Goal: Information Seeking & Learning: Check status

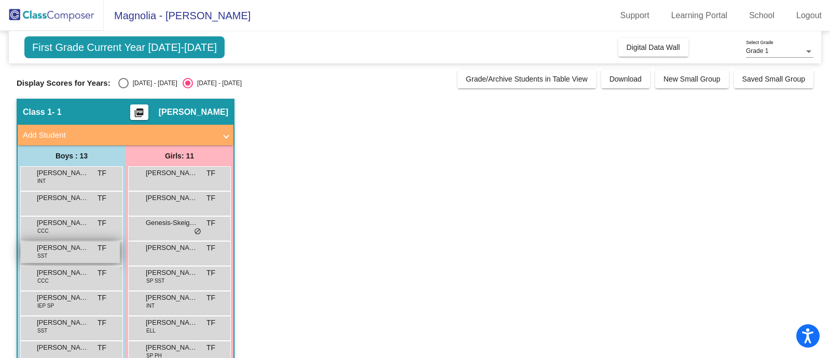
scroll to position [122, 0]
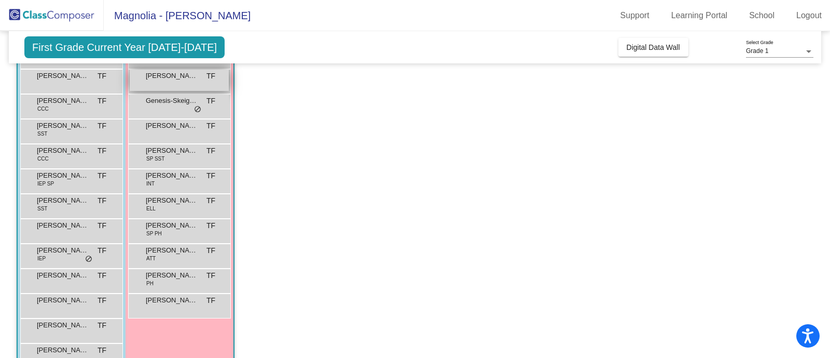
click at [170, 84] on div "[PERSON_NAME] TF lock do_not_disturb_alt" at bounding box center [179, 80] width 99 height 21
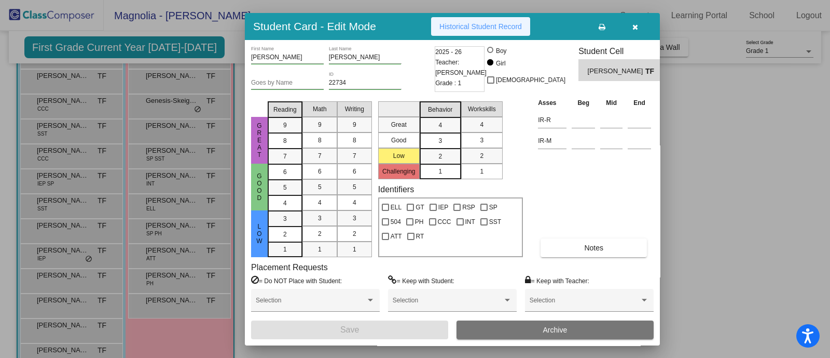
click at [460, 30] on span "Historical Student Record" at bounding box center [481, 26] width 83 height 8
click at [636, 26] on icon "button" at bounding box center [636, 26] width 6 height 7
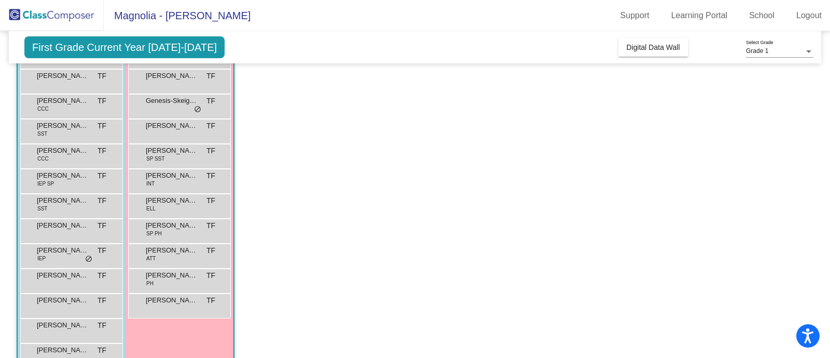
click at [266, 182] on app-classroom "Class 1 - 1 picture_as_pdf [PERSON_NAME] Flowers Add Student First Name Last Na…" at bounding box center [415, 181] width 797 height 408
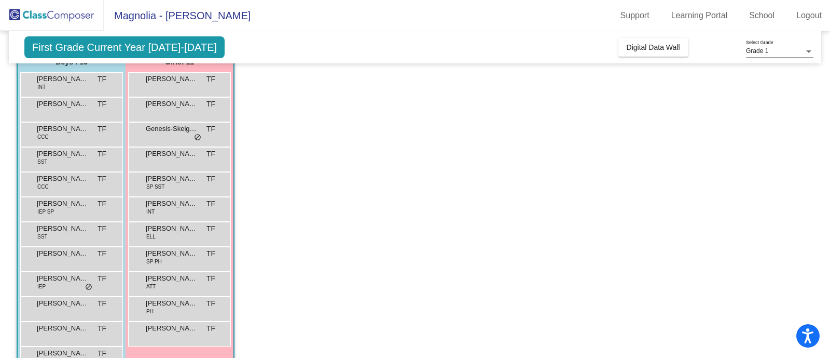
scroll to position [70, 0]
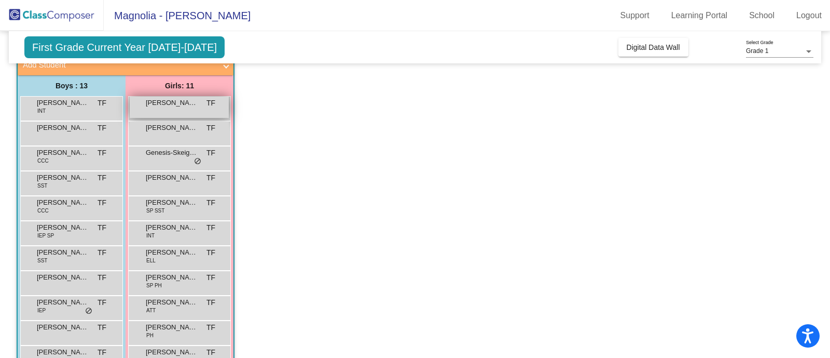
click at [148, 103] on span "[PERSON_NAME]" at bounding box center [172, 103] width 52 height 10
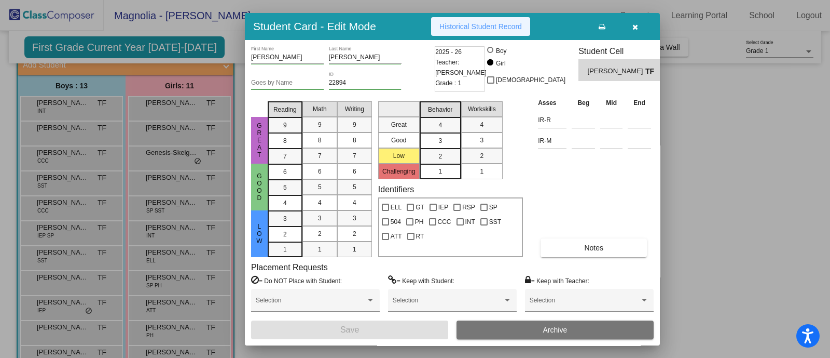
click at [473, 28] on span "Historical Student Record" at bounding box center [481, 26] width 83 height 8
click at [633, 23] on icon "button" at bounding box center [636, 26] width 6 height 7
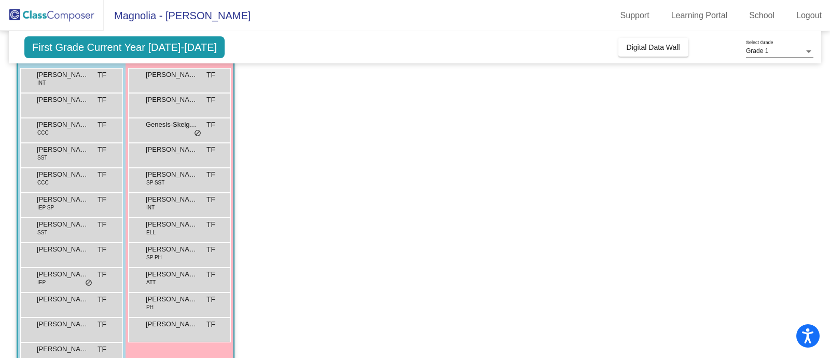
scroll to position [93, 0]
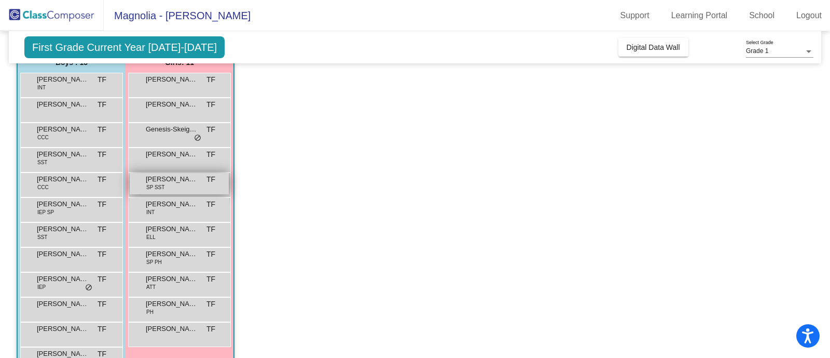
click at [198, 188] on div "[PERSON_NAME] SP SST TF lock do_not_disturb_alt" at bounding box center [179, 183] width 99 height 21
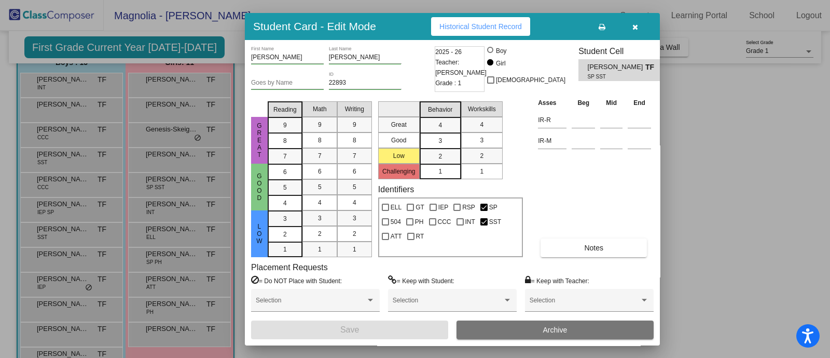
click at [463, 28] on span "Historical Student Record" at bounding box center [481, 26] width 83 height 8
click at [632, 28] on button "button" at bounding box center [635, 26] width 33 height 19
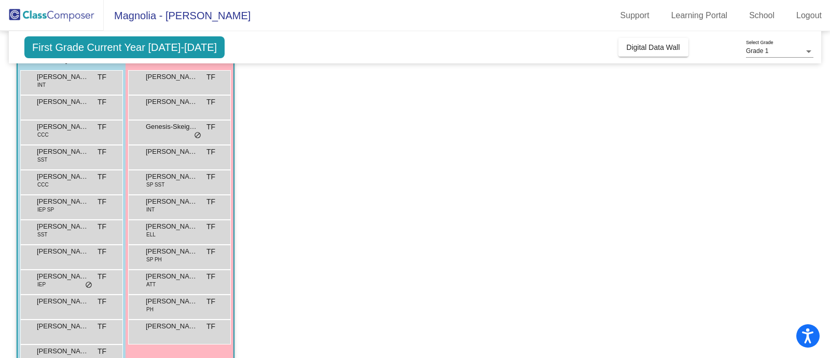
scroll to position [98, 0]
click at [141, 74] on div "[PERSON_NAME] [PERSON_NAME] lock do_not_disturb_alt" at bounding box center [179, 79] width 99 height 21
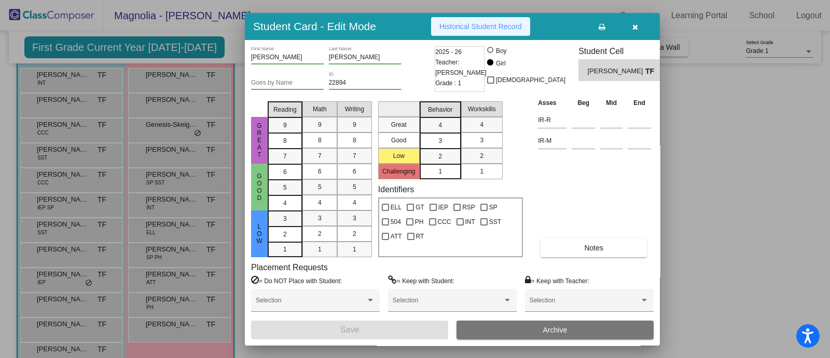
click at [479, 29] on span "Historical Student Record" at bounding box center [481, 26] width 83 height 8
click at [631, 29] on button "button" at bounding box center [635, 26] width 33 height 19
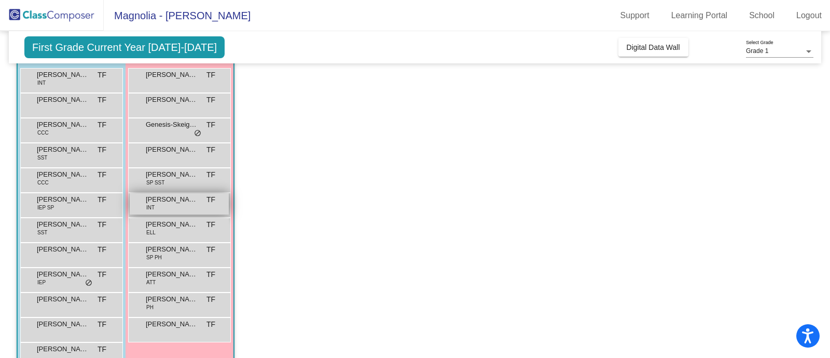
click at [180, 197] on span "[PERSON_NAME]" at bounding box center [172, 199] width 52 height 10
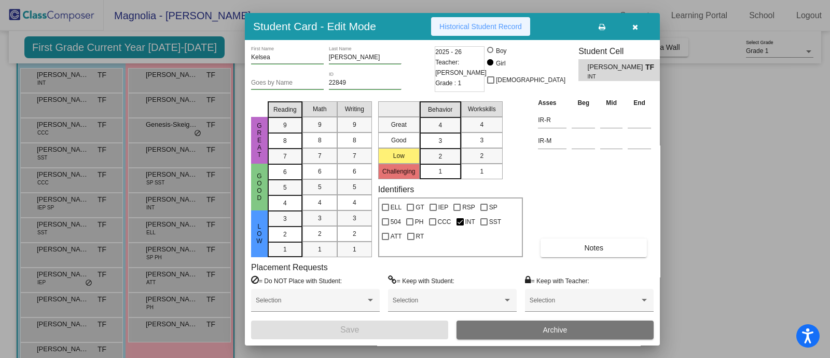
click at [474, 19] on button "Historical Student Record" at bounding box center [480, 26] width 99 height 19
click at [636, 27] on icon "button" at bounding box center [636, 26] width 6 height 7
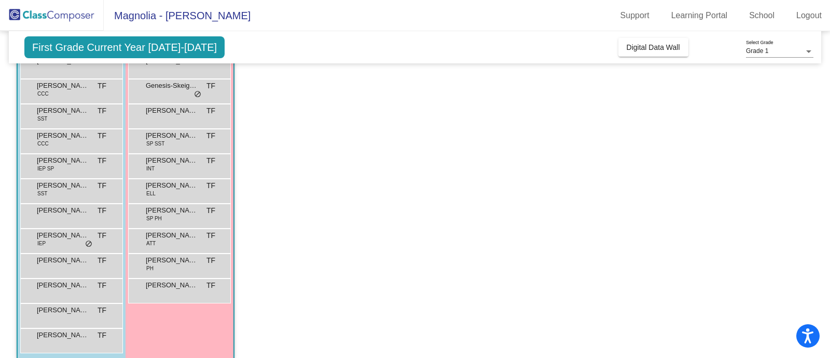
scroll to position [148, 0]
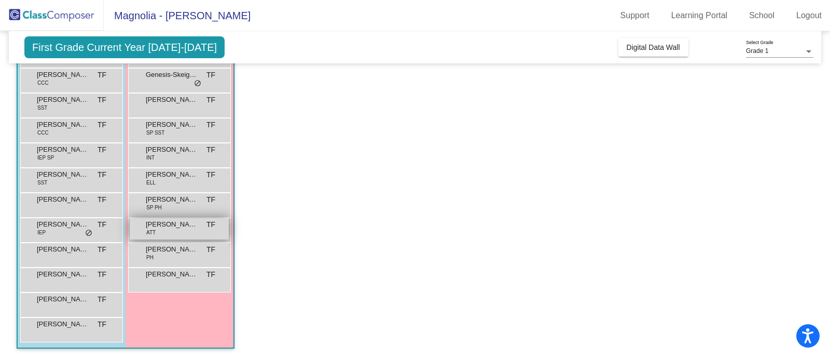
click at [193, 224] on span "[PERSON_NAME]" at bounding box center [172, 224] width 52 height 10
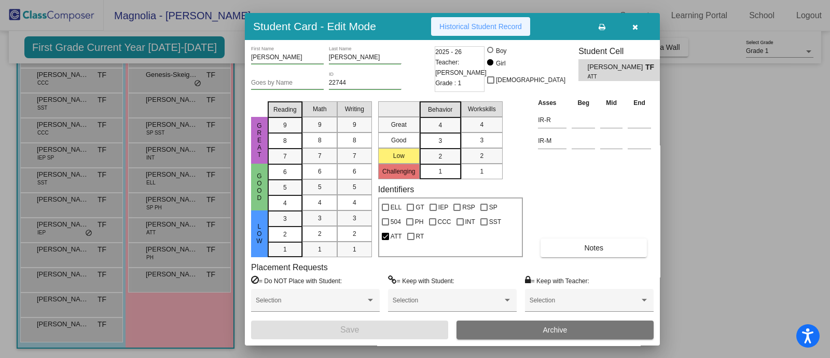
click at [461, 27] on span "Historical Student Record" at bounding box center [481, 26] width 83 height 8
click at [633, 26] on icon "button" at bounding box center [636, 26] width 6 height 7
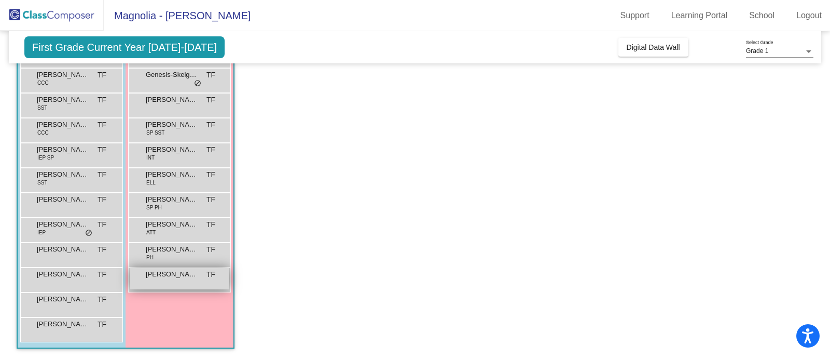
click at [156, 271] on span "[PERSON_NAME]" at bounding box center [172, 274] width 52 height 10
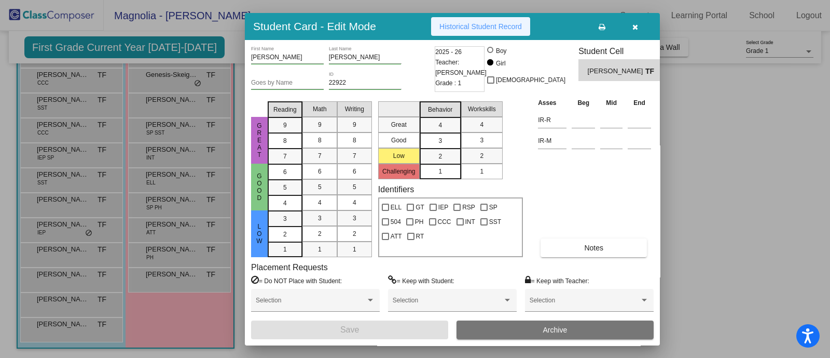
click at [477, 30] on span "Historical Student Record" at bounding box center [481, 26] width 83 height 8
click at [637, 24] on icon "button" at bounding box center [636, 26] width 6 height 7
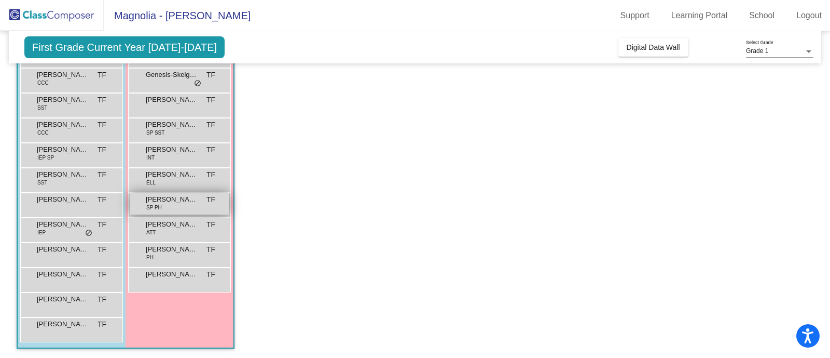
click at [167, 201] on span "[PERSON_NAME] St [PERSON_NAME]" at bounding box center [172, 199] width 52 height 10
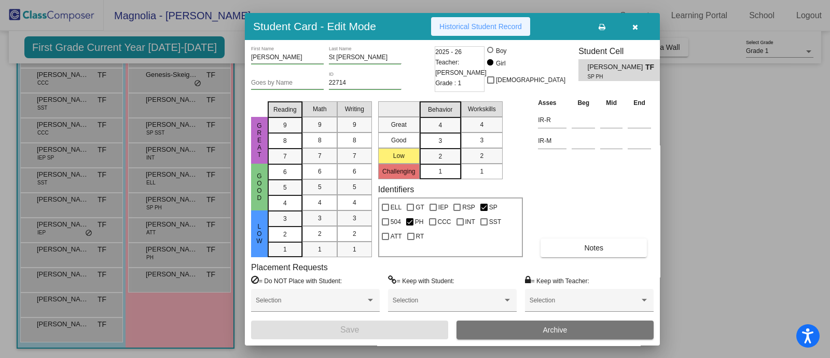
click at [480, 22] on span "Historical Student Record" at bounding box center [481, 26] width 83 height 8
click at [636, 31] on button "button" at bounding box center [635, 26] width 33 height 19
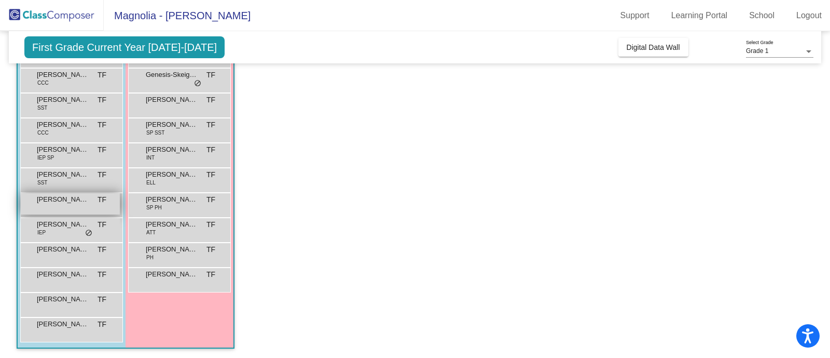
click at [75, 200] on span "[PERSON_NAME]" at bounding box center [63, 199] width 52 height 10
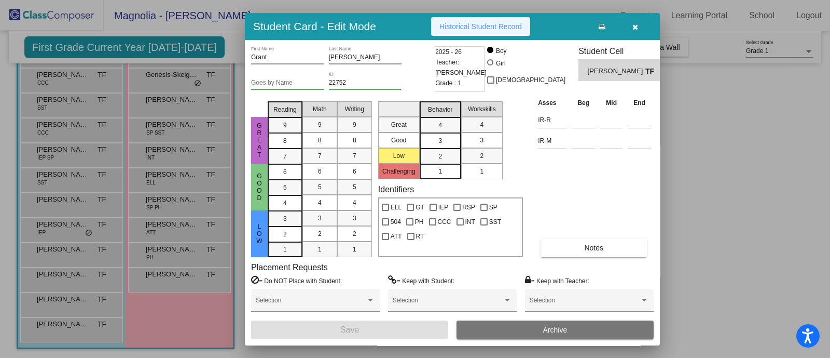
click at [484, 19] on button "Historical Student Record" at bounding box center [480, 26] width 99 height 19
click at [629, 22] on button "button" at bounding box center [635, 26] width 33 height 19
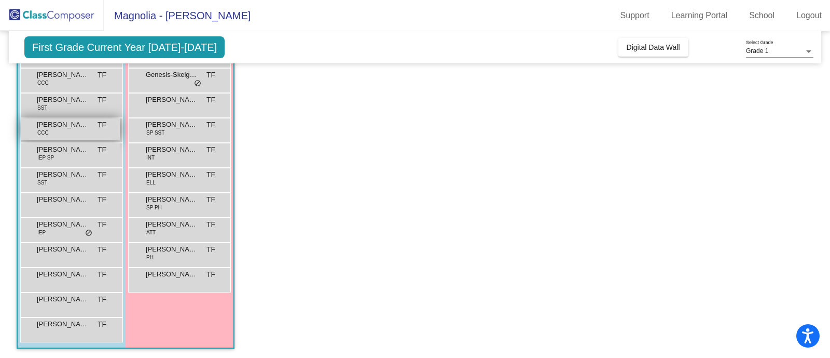
click at [49, 133] on div "[PERSON_NAME] CCC TF lock do_not_disturb_alt" at bounding box center [70, 128] width 99 height 21
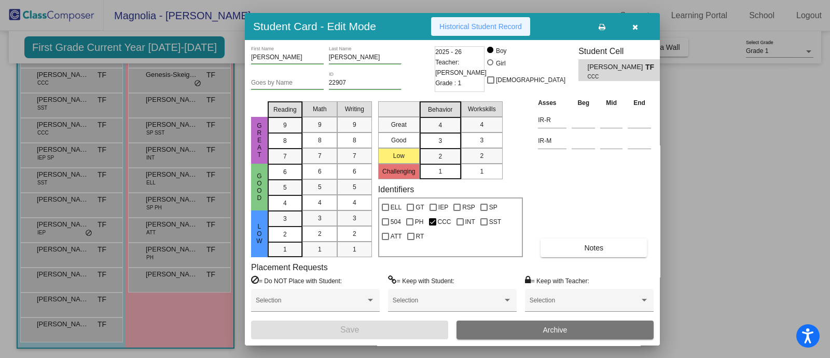
click at [475, 27] on span "Historical Student Record" at bounding box center [481, 26] width 83 height 8
click at [635, 22] on span "button" at bounding box center [636, 26] width 6 height 8
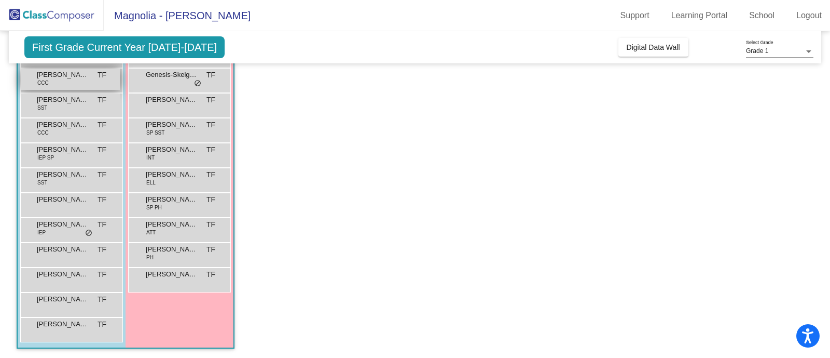
click at [64, 81] on div "[PERSON_NAME] CCC TF lock do_not_disturb_alt" at bounding box center [70, 79] width 99 height 21
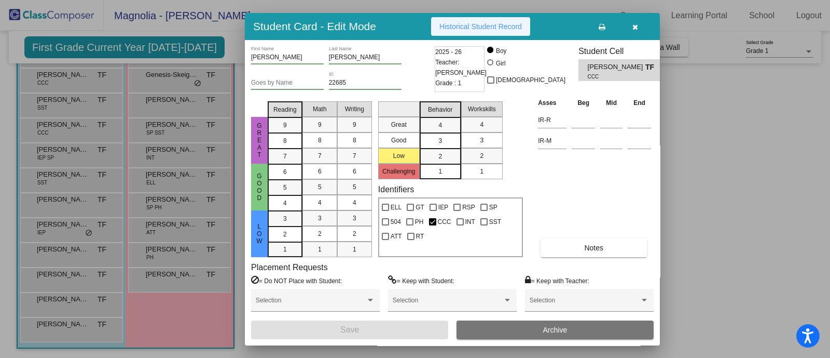
click at [500, 20] on button "Historical Student Record" at bounding box center [480, 26] width 99 height 19
click at [634, 21] on button "button" at bounding box center [635, 26] width 33 height 19
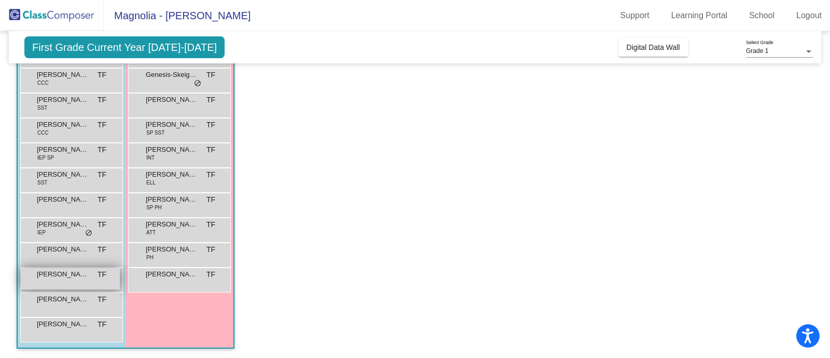
click at [38, 273] on span "[PERSON_NAME]" at bounding box center [63, 274] width 52 height 10
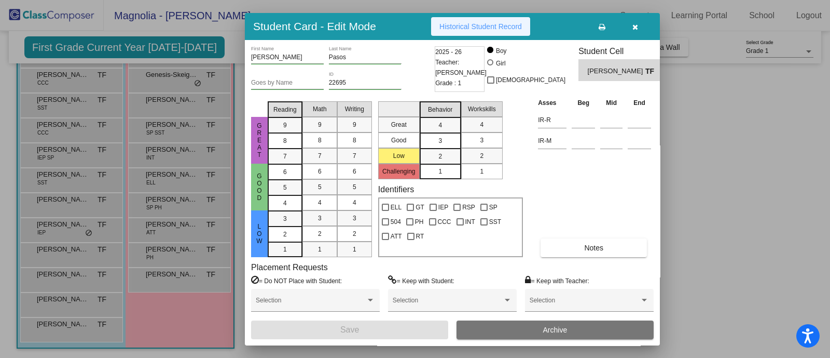
click at [487, 22] on span "Historical Student Record" at bounding box center [481, 26] width 83 height 8
click at [633, 28] on icon "button" at bounding box center [636, 26] width 6 height 7
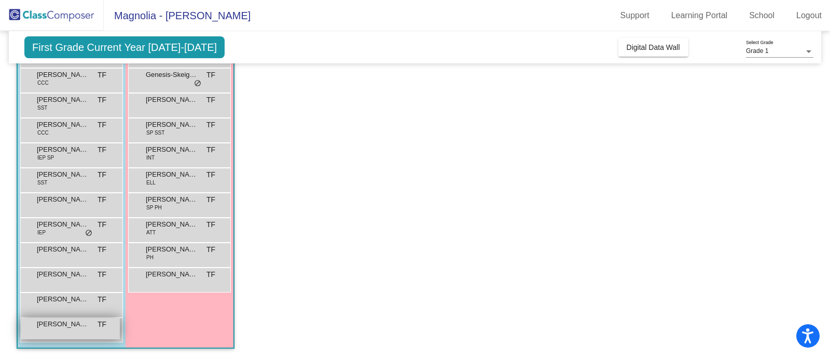
click at [52, 325] on span "[PERSON_NAME]" at bounding box center [63, 324] width 52 height 10
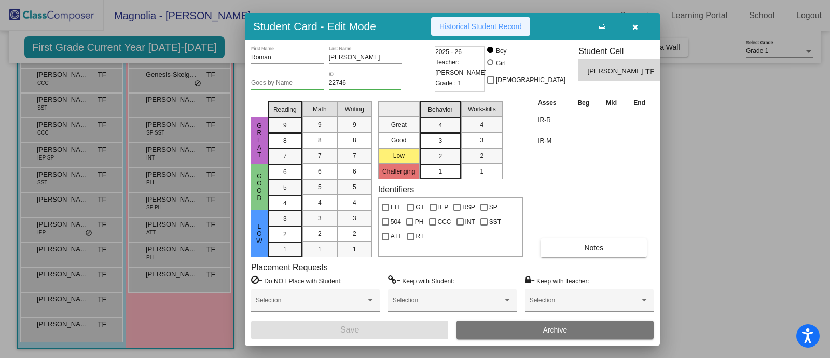
click at [457, 34] on button "Historical Student Record" at bounding box center [480, 26] width 99 height 19
click at [632, 20] on button "button" at bounding box center [635, 26] width 33 height 19
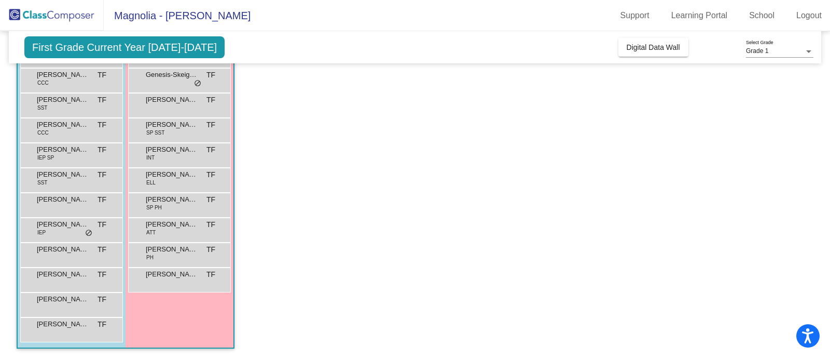
click at [298, 154] on app-classroom "Class 1 - 1 picture_as_pdf [PERSON_NAME] Flowers Add Student First Name Last Na…" at bounding box center [415, 155] width 797 height 408
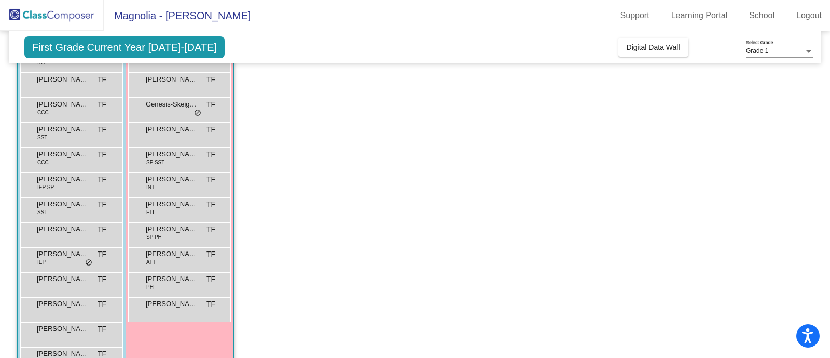
scroll to position [112, 0]
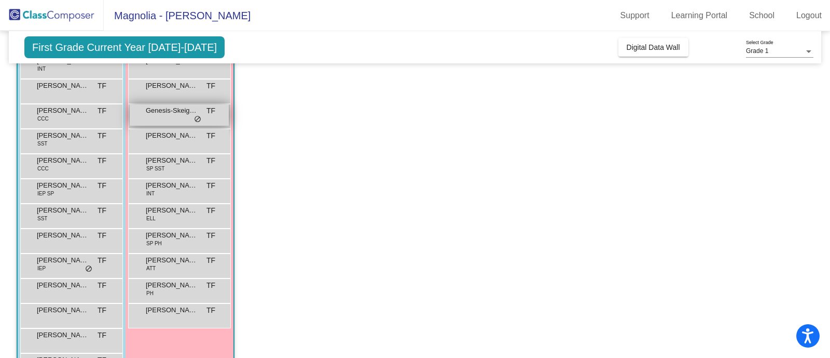
click at [163, 109] on span "Genesis-Skeigh Price" at bounding box center [172, 110] width 52 height 10
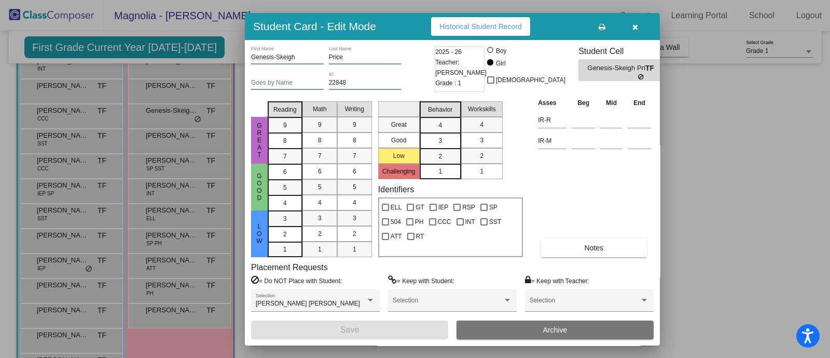
click at [469, 26] on span "Historical Student Record" at bounding box center [481, 26] width 83 height 8
click at [630, 28] on button "button" at bounding box center [635, 26] width 33 height 19
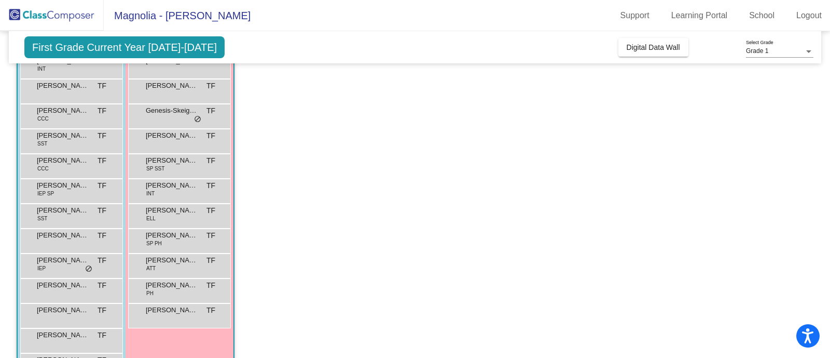
click at [267, 113] on app-classroom "Class 1 - 1 picture_as_pdf [PERSON_NAME] Flowers Add Student First Name Last Na…" at bounding box center [415, 191] width 797 height 408
click at [65, 187] on span "[PERSON_NAME]" at bounding box center [63, 185] width 52 height 10
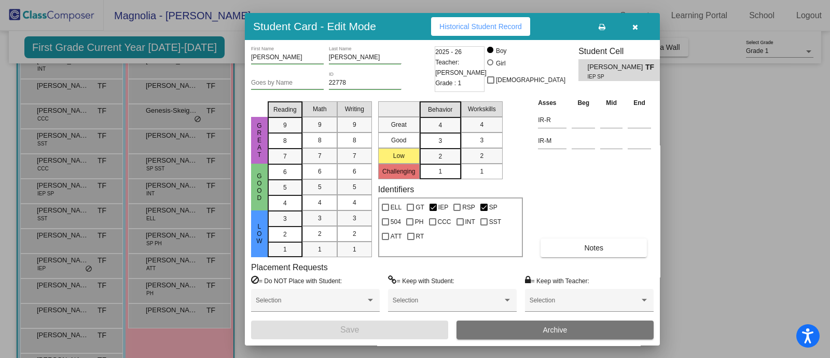
click at [487, 26] on span "Historical Student Record" at bounding box center [481, 26] width 83 height 8
click at [633, 20] on button "button" at bounding box center [635, 26] width 33 height 19
